Goal: Information Seeking & Learning: Learn about a topic

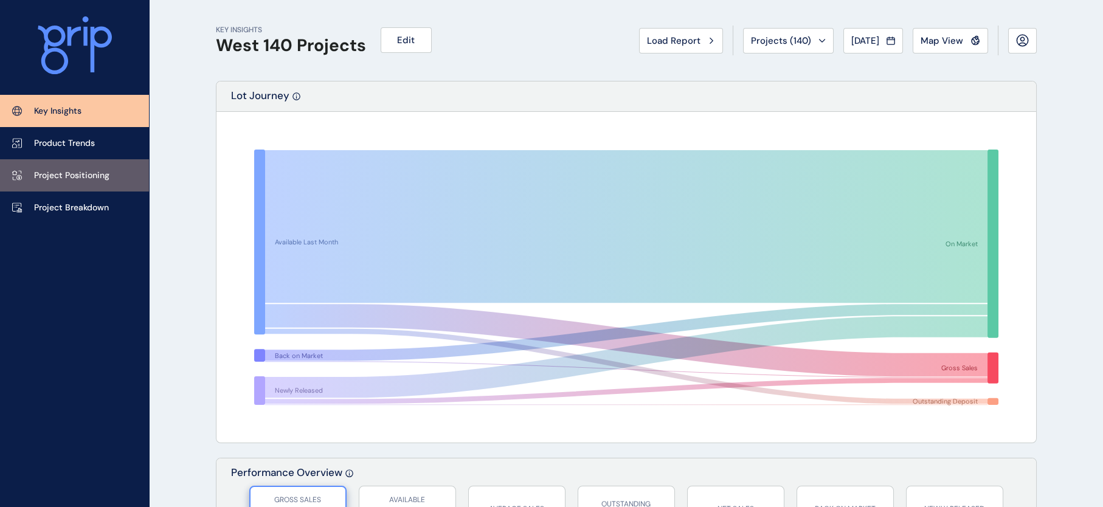
click at [109, 179] on p "Project Positioning" at bounding box center [71, 176] width 75 height 12
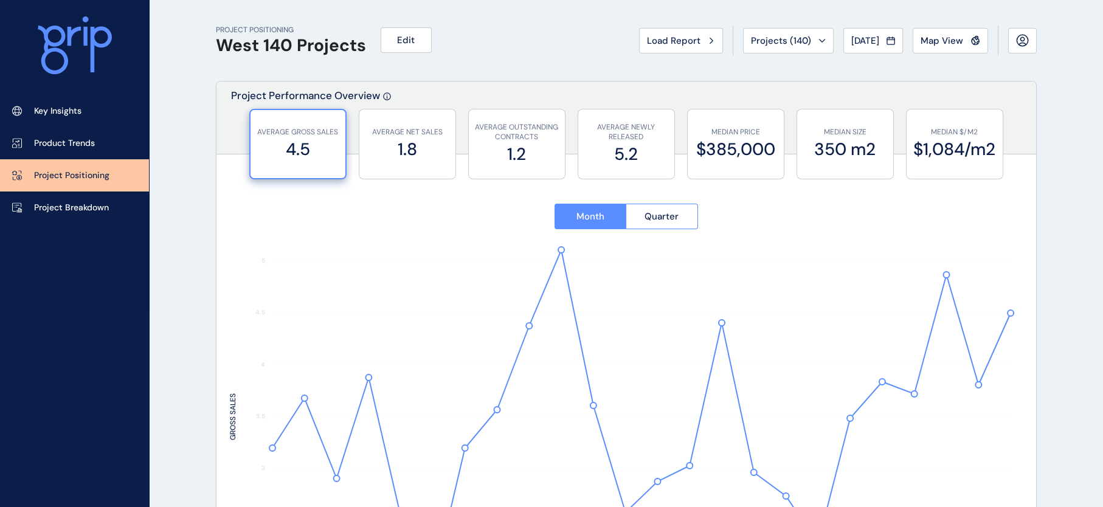
type input "*********"
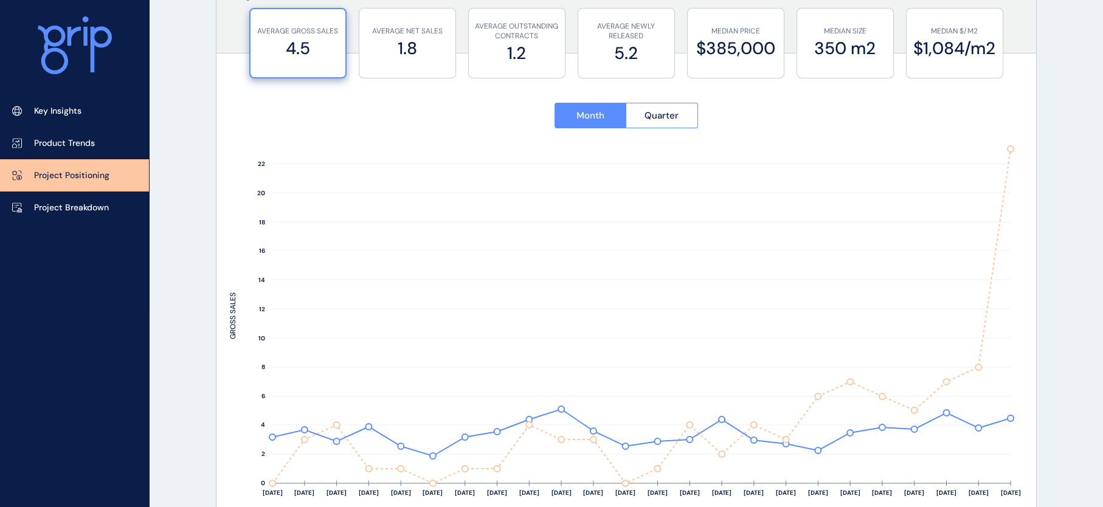
scroll to position [73, 0]
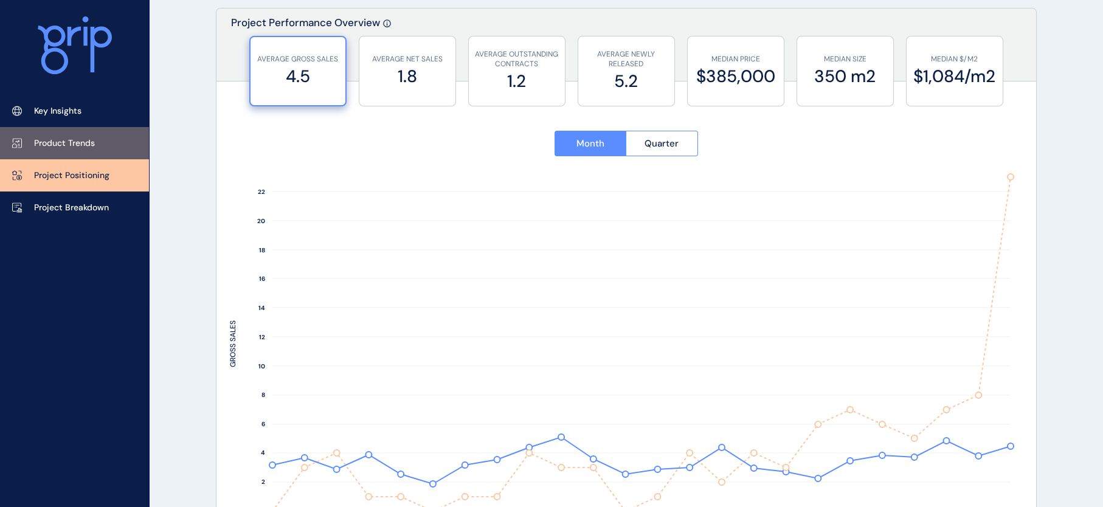
drag, startPoint x: 105, startPoint y: 138, endPoint x: 106, endPoint y: 145, distance: 7.3
click at [95, 139] on p "Product Trends" at bounding box center [64, 143] width 61 height 12
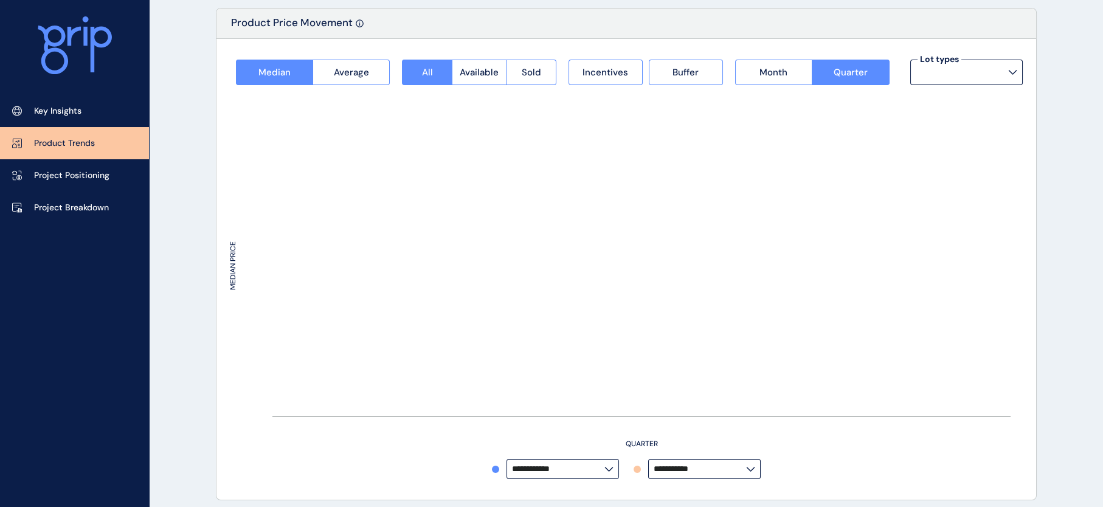
type input "**********"
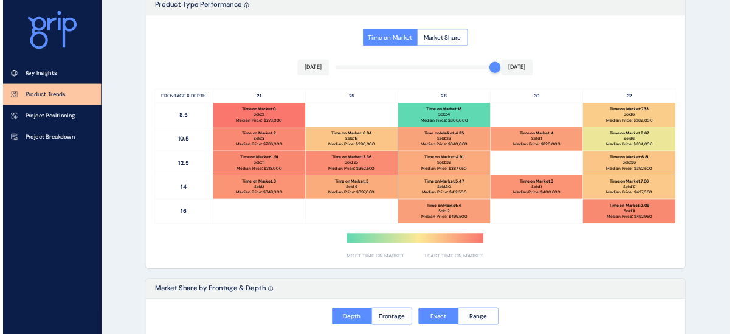
scroll to position [583, 0]
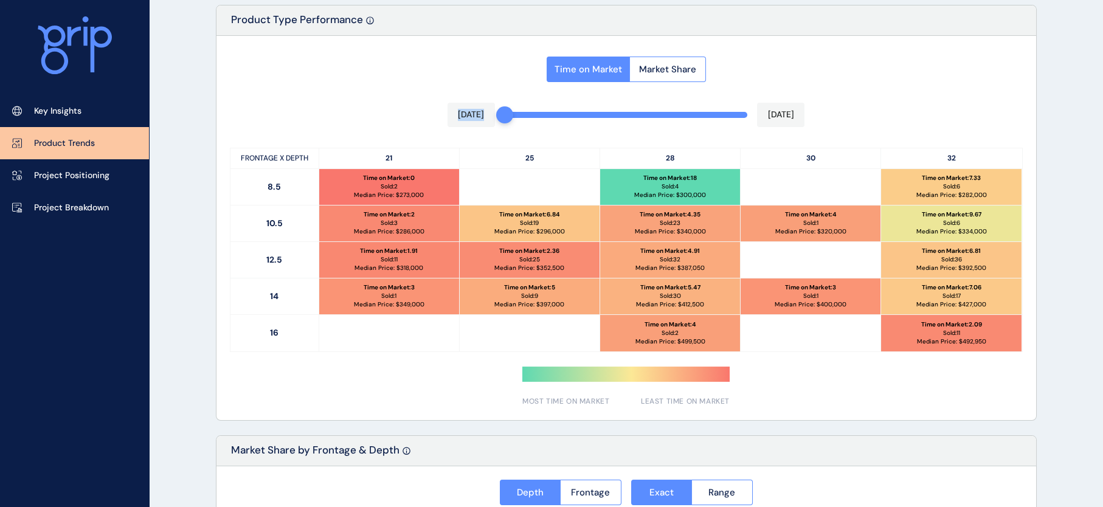
drag, startPoint x: 740, startPoint y: 125, endPoint x: 512, endPoint y: 107, distance: 228.7
click at [512, 107] on div "Time on Market Market Share [DATE] [DATE] FRONTAGE X DEPTH 21 25 28 30 32 8.5 T…" at bounding box center [625, 228] width 819 height 384
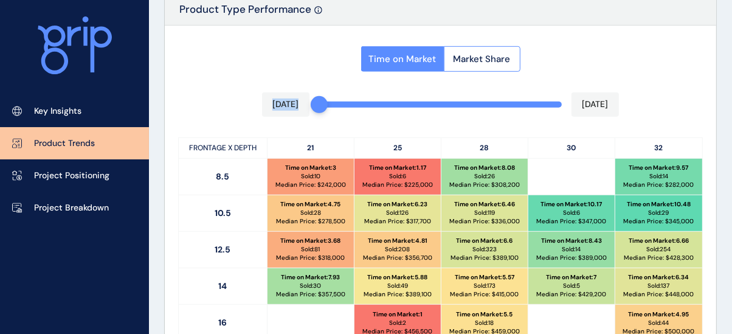
scroll to position [571, 0]
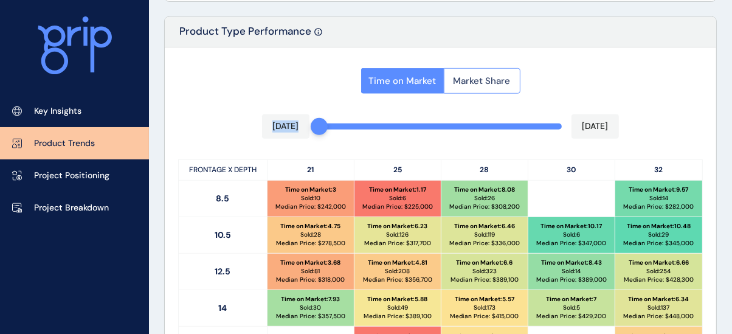
click at [520, 94] on button "Market Share" at bounding box center [482, 81] width 77 height 26
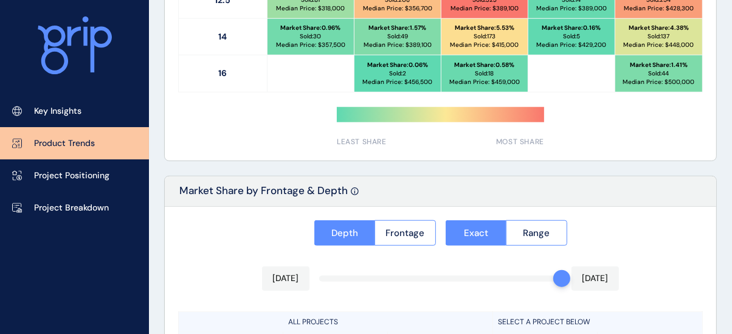
scroll to position [864, 0]
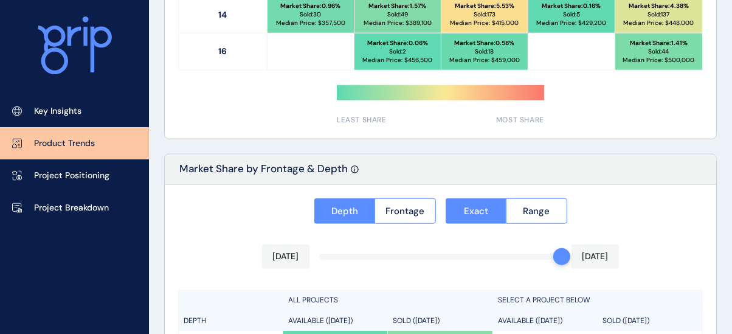
click at [557, 265] on div at bounding box center [561, 256] width 17 height 17
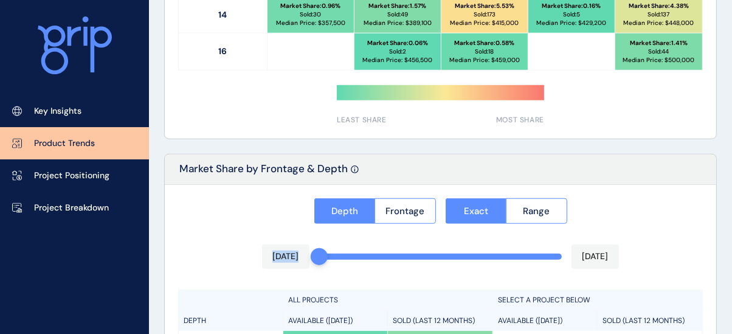
drag, startPoint x: 556, startPoint y: 273, endPoint x: 262, endPoint y: 262, distance: 293.8
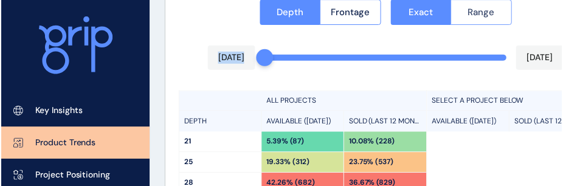
scroll to position [1063, 0]
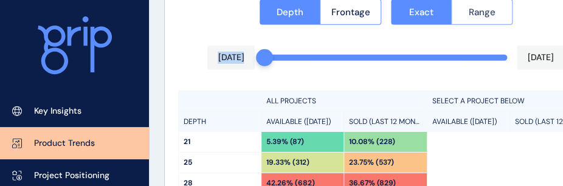
click at [487, 18] on span "Range" at bounding box center [481, 12] width 27 height 12
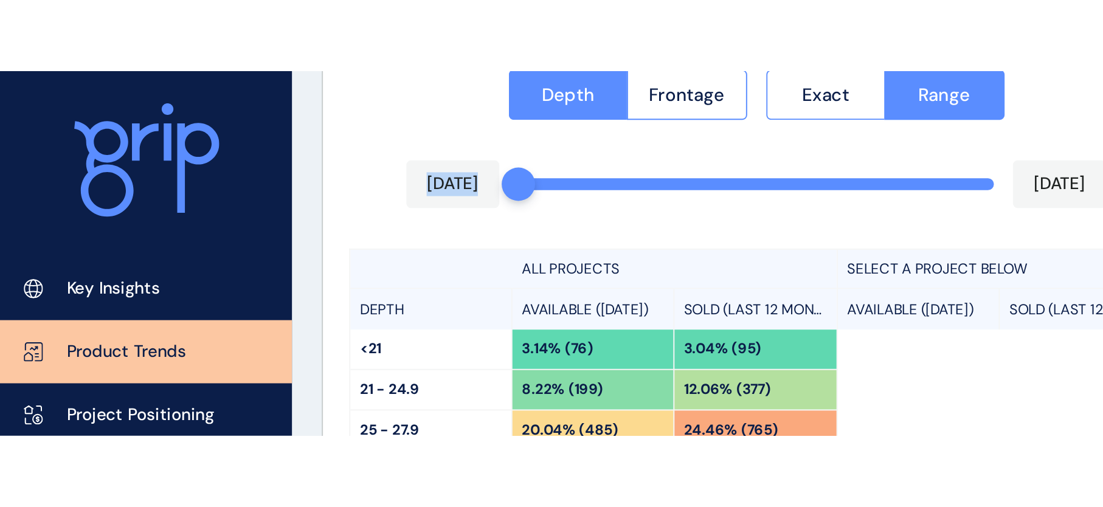
scroll to position [975, 0]
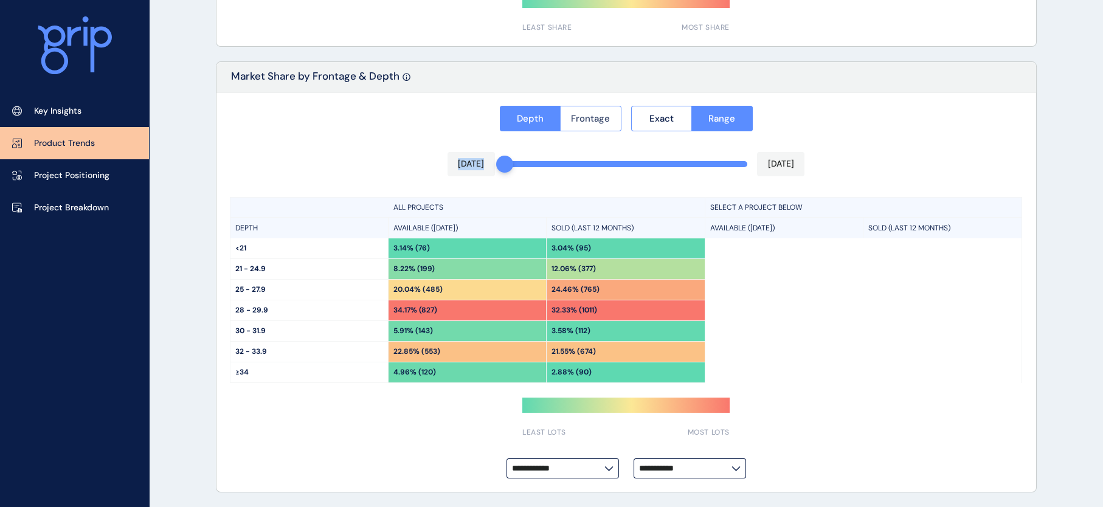
click at [596, 115] on span "Frontage" at bounding box center [590, 118] width 39 height 12
